Goal: Information Seeking & Learning: Learn about a topic

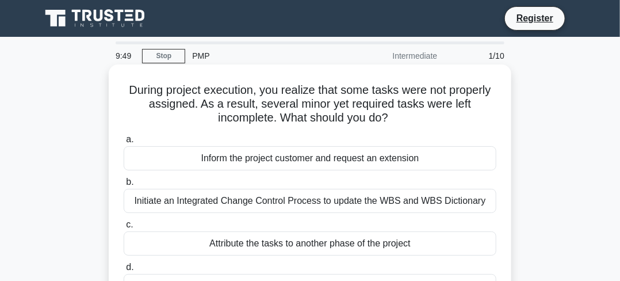
click at [197, 154] on div "Inform the project customer and request an extension" at bounding box center [310, 158] width 373 height 24
click at [124, 143] on input "a. Inform the project customer and request an extension" at bounding box center [124, 139] width 0 height 7
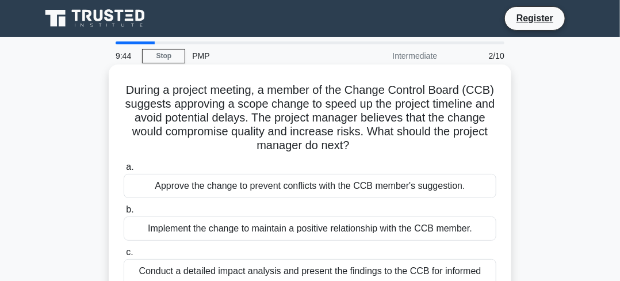
click at [165, 226] on div "Implement the change to maintain a positive relationship with the CCB member." at bounding box center [310, 228] width 373 height 24
click at [124, 213] on input "b. Implement the change to maintain a positive relationship with the CCB member." at bounding box center [124, 209] width 0 height 7
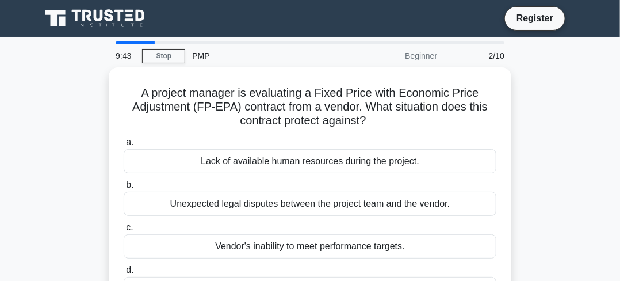
click at [165, 226] on label "c. Vendor's inability to meet performance targets." at bounding box center [310, 239] width 373 height 38
click at [124, 226] on input "c. Vendor's inability to meet performance targets." at bounding box center [124, 227] width 0 height 7
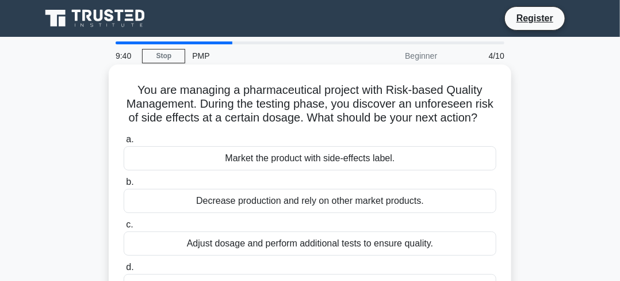
click at [173, 170] on div "Market the product with side-effects label." at bounding box center [310, 158] width 373 height 24
click at [124, 143] on input "a. Market the product with side-effects label." at bounding box center [124, 139] width 0 height 7
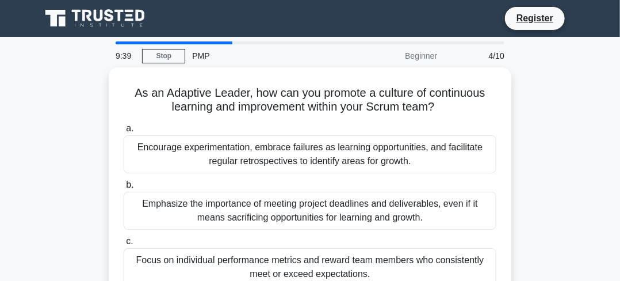
click at [173, 177] on div "a. Encourage experimentation, embrace failures as learning opportunities, and f…" at bounding box center [310, 232] width 387 height 226
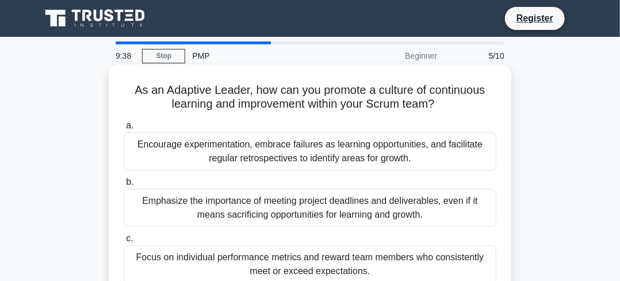
click at [173, 203] on div "Emphasize the importance of meeting project deadlines and deliverables, even if…" at bounding box center [310, 208] width 373 height 38
click at [124, 186] on input "b. Emphasize the importance of meeting project deadlines and deliverables, even…" at bounding box center [124, 181] width 0 height 7
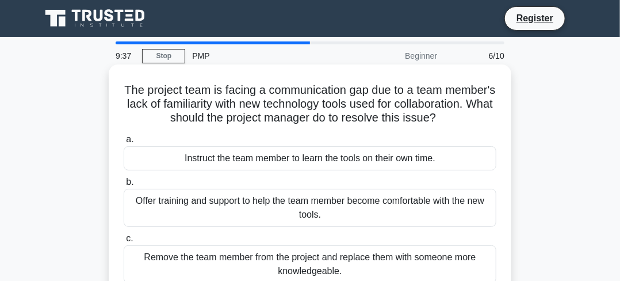
click at [184, 170] on div "Instruct the team member to learn the tools on their own time." at bounding box center [310, 158] width 373 height 24
click at [124, 143] on input "a. Instruct the team member to learn the tools on their own time." at bounding box center [124, 139] width 0 height 7
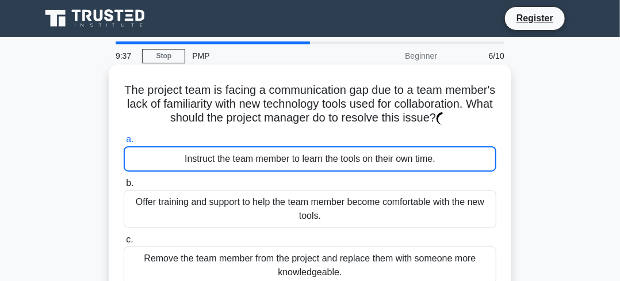
click at [185, 171] on div "Instruct the team member to learn the tools on their own time." at bounding box center [310, 158] width 373 height 25
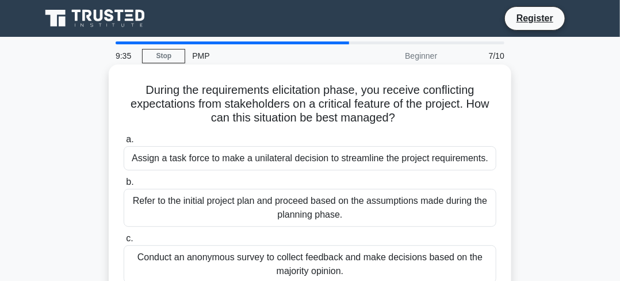
click at [193, 201] on div "Refer to the initial project plan and proceed based on the assumptions made dur…" at bounding box center [310, 208] width 373 height 38
click at [124, 186] on input "b. Refer to the initial project plan and proceed based on the assumptions made …" at bounding box center [124, 181] width 0 height 7
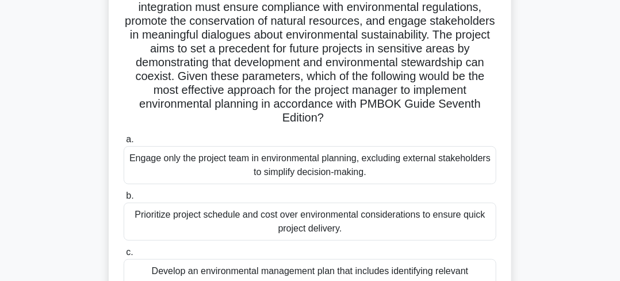
scroll to position [173, 0]
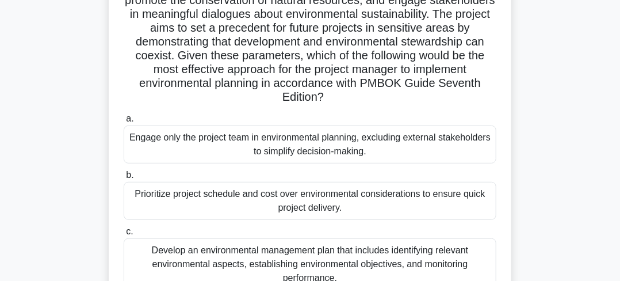
click at [194, 155] on div "Engage only the project team in environmental planning, excluding external stak…" at bounding box center [310, 144] width 373 height 38
click at [124, 123] on input "a. Engage only the project team in environmental planning, excluding external s…" at bounding box center [124, 118] width 0 height 7
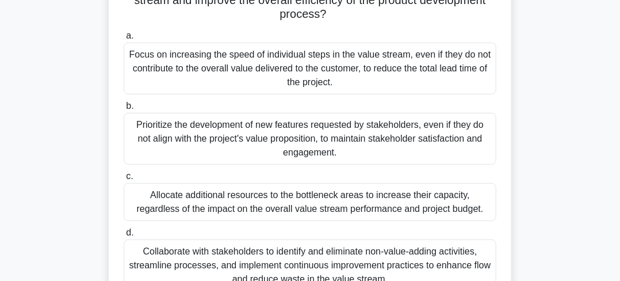
click at [194, 155] on div "Prioritize the development of new features requested by stakeholders, even if t…" at bounding box center [310, 139] width 373 height 52
click at [124, 110] on input "b. Prioritize the development of new features requested by stakeholders, even i…" at bounding box center [124, 105] width 0 height 7
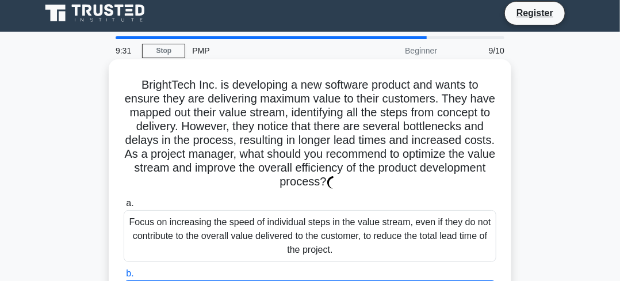
scroll to position [0, 0]
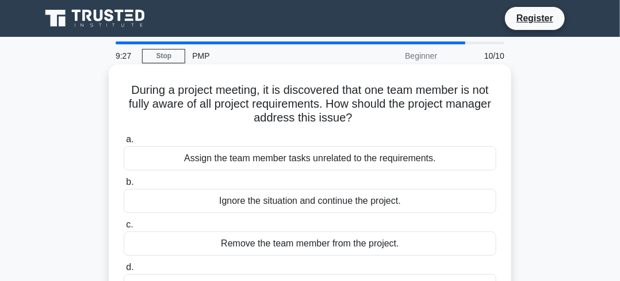
click at [208, 165] on div "Assign the team member tasks unrelated to the requirements." at bounding box center [310, 158] width 373 height 24
click at [207, 165] on div "Assign the team member tasks unrelated to the requirements." at bounding box center [310, 158] width 373 height 24
click at [124, 143] on input "a. Assign the team member tasks unrelated to the requirements." at bounding box center [124, 139] width 0 height 7
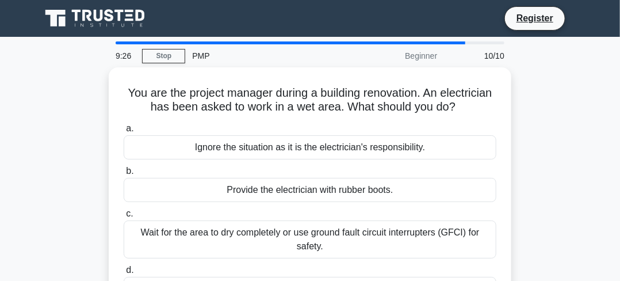
click at [207, 159] on div "Ignore the situation as it is the electrician's responsibility." at bounding box center [310, 147] width 373 height 24
click at [124, 132] on input "a. Ignore the situation as it is the electrician's responsibility." at bounding box center [124, 128] width 0 height 7
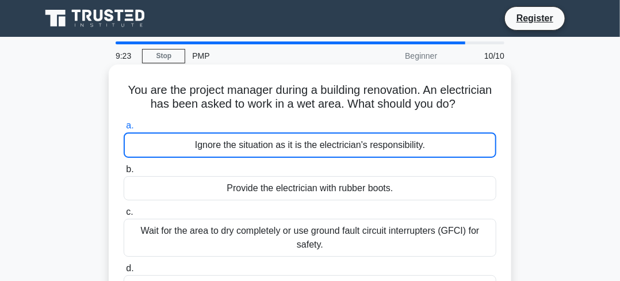
click at [249, 158] on div "Ignore the situation as it is the electrician's responsibility." at bounding box center [310, 144] width 373 height 25
click at [124, 129] on input "a. Ignore the situation as it is the electrician's responsibility." at bounding box center [124, 125] width 0 height 7
click at [247, 158] on div "Ignore the situation as it is the electrician's responsibility." at bounding box center [310, 144] width 373 height 25
click at [124, 129] on input "a. Ignore the situation as it is the electrician's responsibility." at bounding box center [124, 125] width 0 height 7
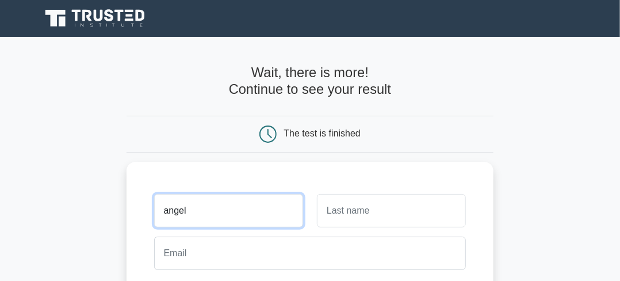
type input "angel"
